Goal: Task Accomplishment & Management: Manage account settings

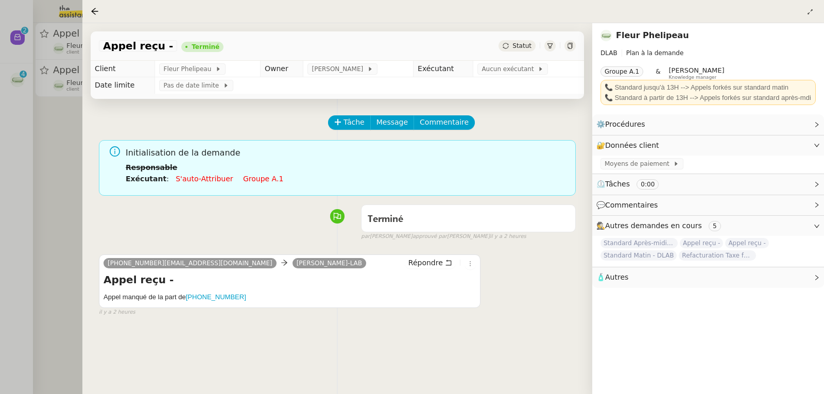
click at [38, 129] on div at bounding box center [412, 197] width 824 height 394
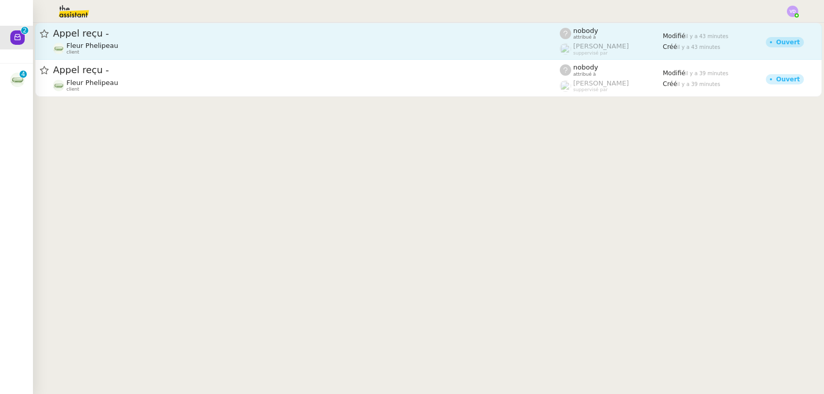
click at [158, 38] on div "Appel reçu -" at bounding box center [306, 33] width 507 height 12
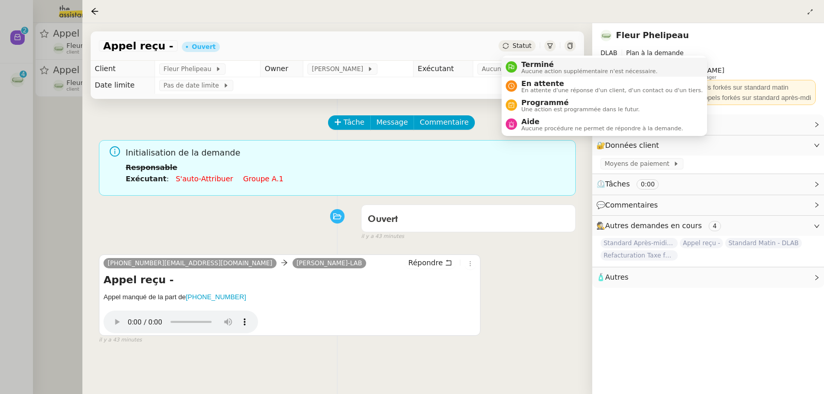
click at [525, 64] on span "Terminé" at bounding box center [589, 64] width 136 height 8
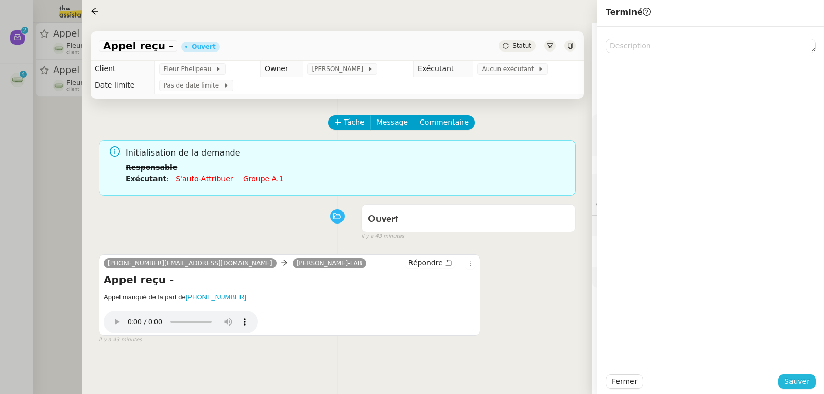
click at [787, 378] on button "Sauver" at bounding box center [798, 382] width 38 height 14
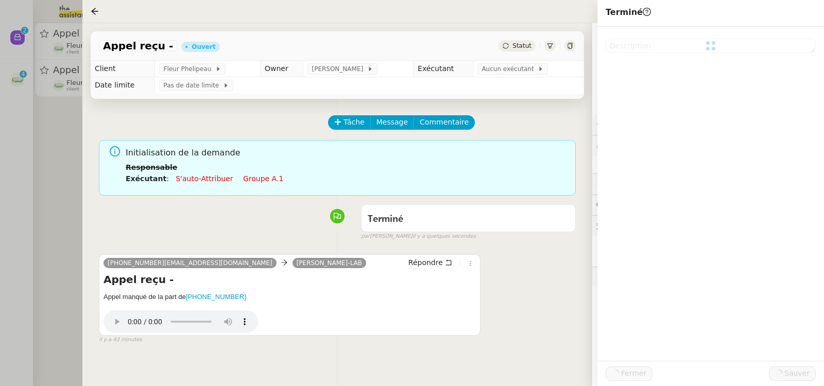
click at [39, 209] on div at bounding box center [412, 193] width 824 height 386
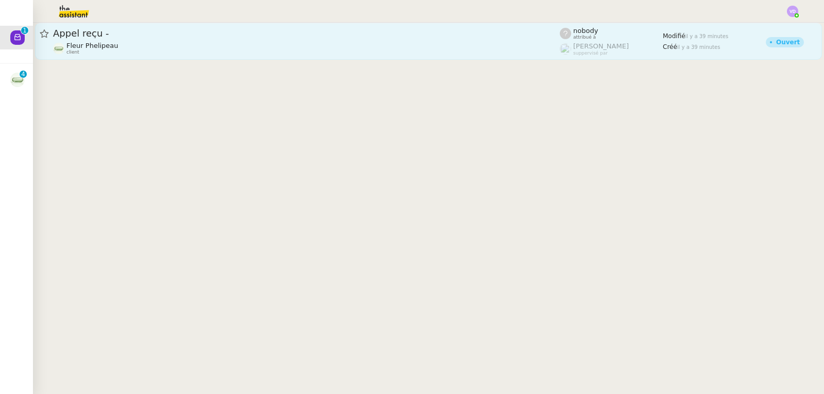
click at [157, 58] on link "Appel reçu - Fleur Phelipeau client nobody attribué à [PERSON_NAME] suppervisé …" at bounding box center [428, 41] width 787 height 37
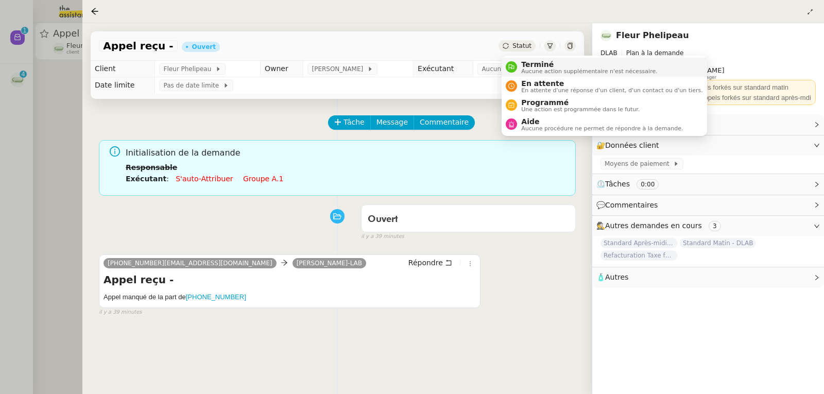
click at [526, 64] on span "Terminé" at bounding box center [589, 64] width 136 height 8
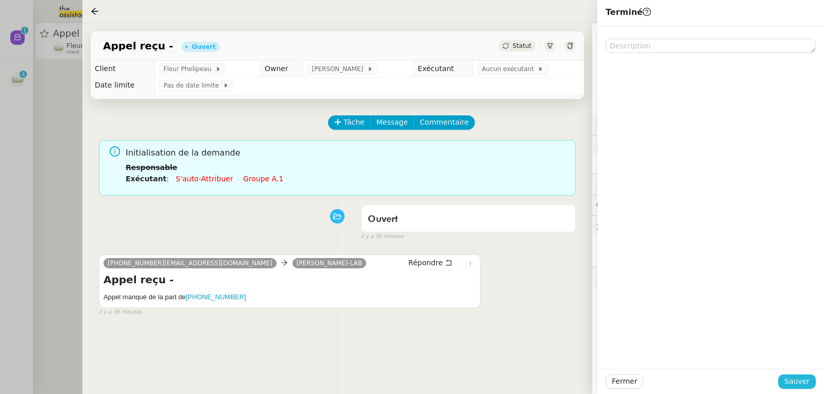
click at [797, 384] on span "Sauver" at bounding box center [797, 382] width 25 height 12
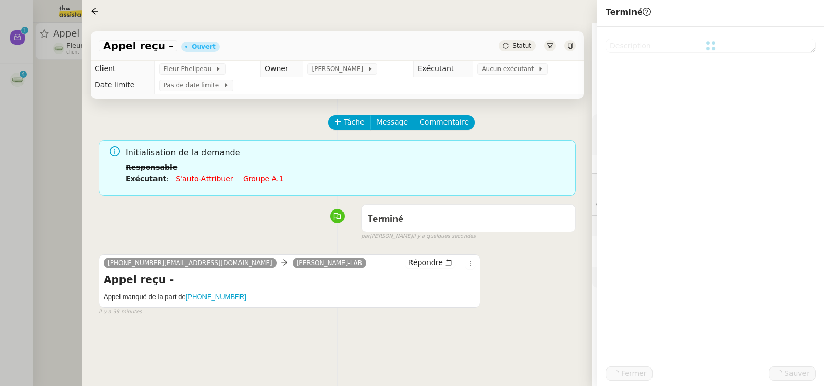
click at [0, 139] on div at bounding box center [412, 193] width 824 height 386
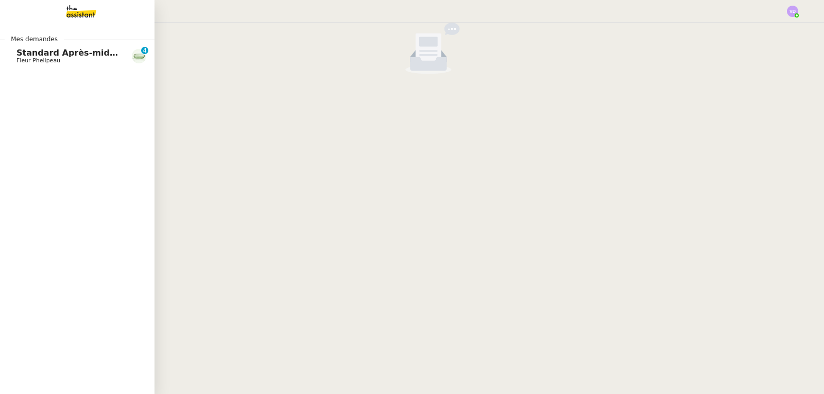
click at [25, 58] on span "Fleur Phelipeau" at bounding box center [38, 60] width 44 height 7
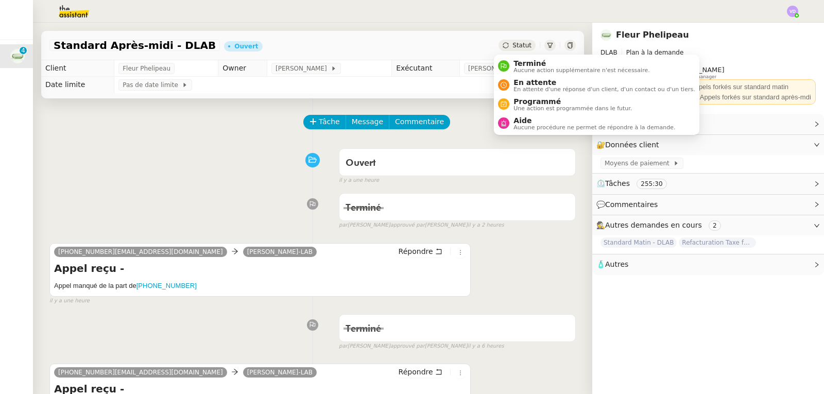
click at [519, 60] on span "Terminé" at bounding box center [582, 63] width 136 height 8
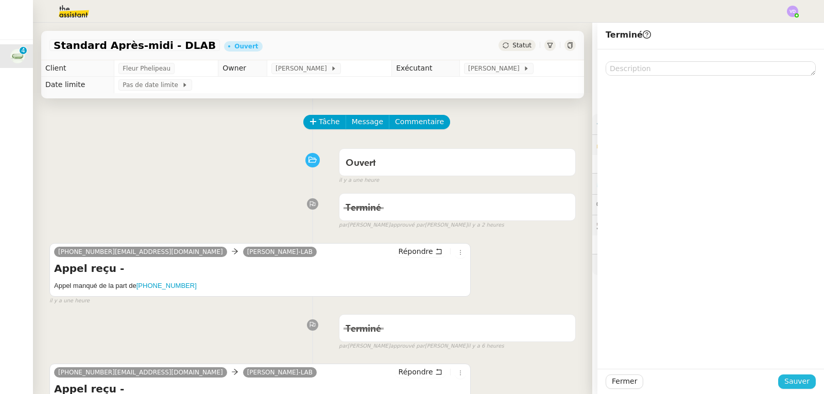
click at [793, 385] on span "Sauver" at bounding box center [797, 382] width 25 height 12
